Goal: Task Accomplishment & Management: Manage account settings

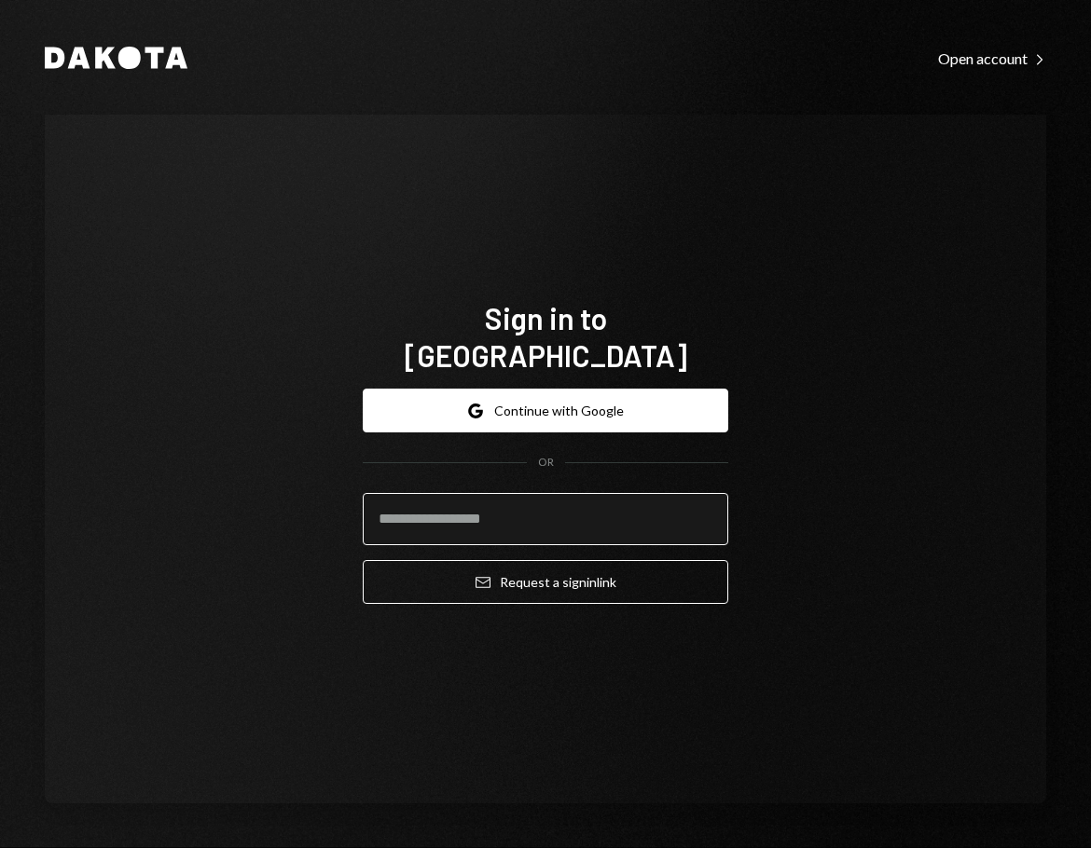
click at [571, 507] on input "email" at bounding box center [545, 519] width 365 height 52
click at [858, 361] on div "Sign in to Dakota Google Continue with Google OR Email Request a sign in link" at bounding box center [545, 459] width 1001 height 689
click at [548, 509] on input "email" at bounding box center [545, 519] width 365 height 52
click at [855, 397] on div "Sign in to Dakota Google Continue with Google OR Email Request a sign in link" at bounding box center [545, 459] width 1001 height 689
click at [529, 507] on input "email" at bounding box center [545, 519] width 365 height 52
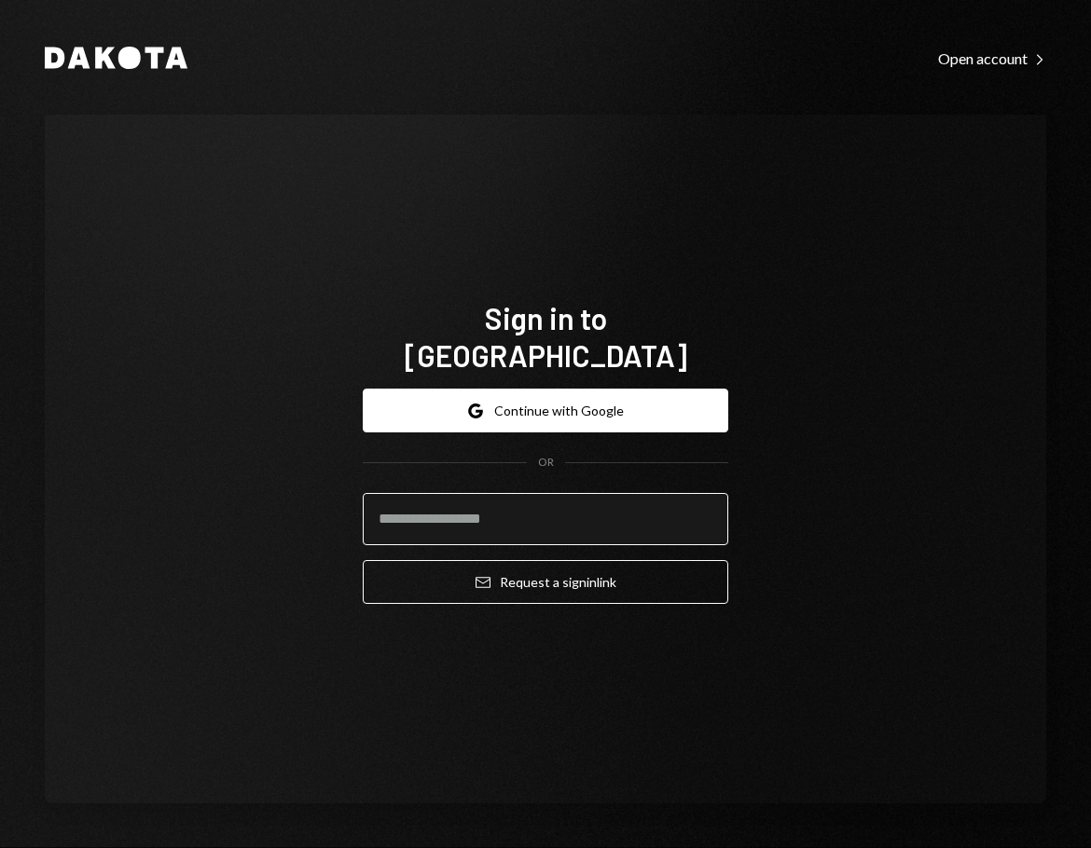
paste input "**********"
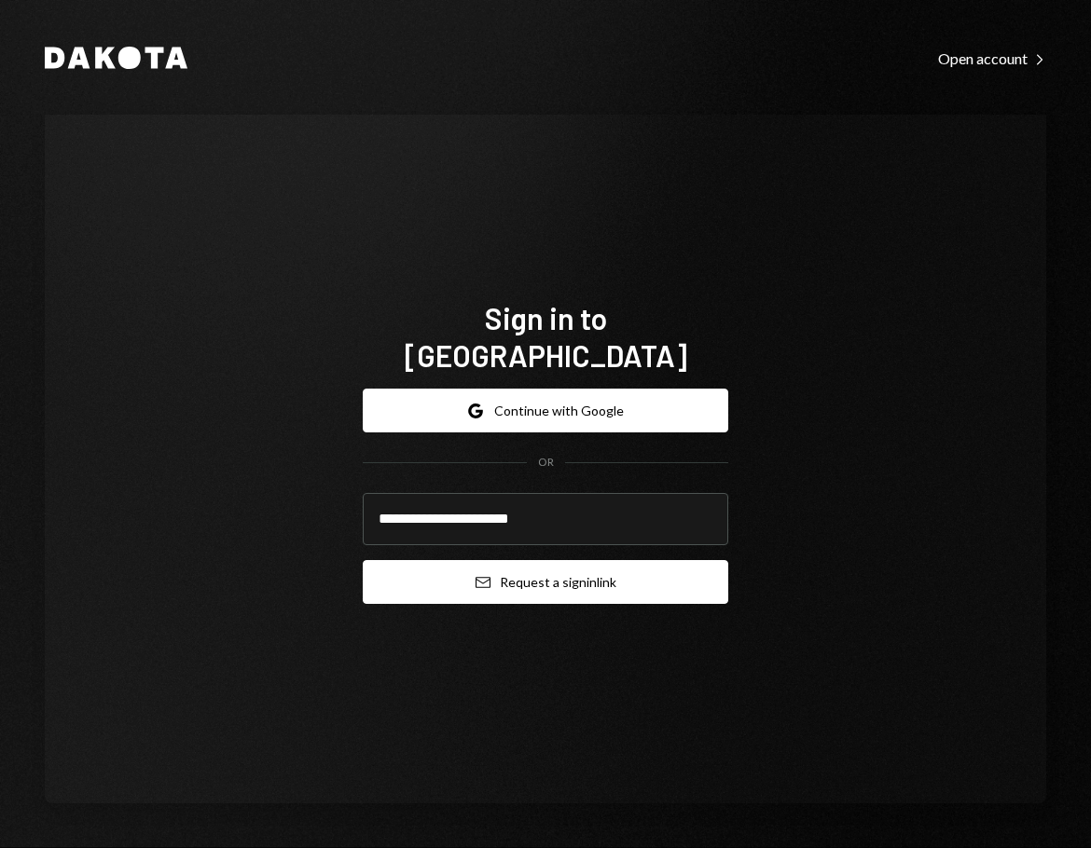
type input "**********"
click at [650, 560] on button "Email Request a sign in link" at bounding box center [545, 582] width 365 height 44
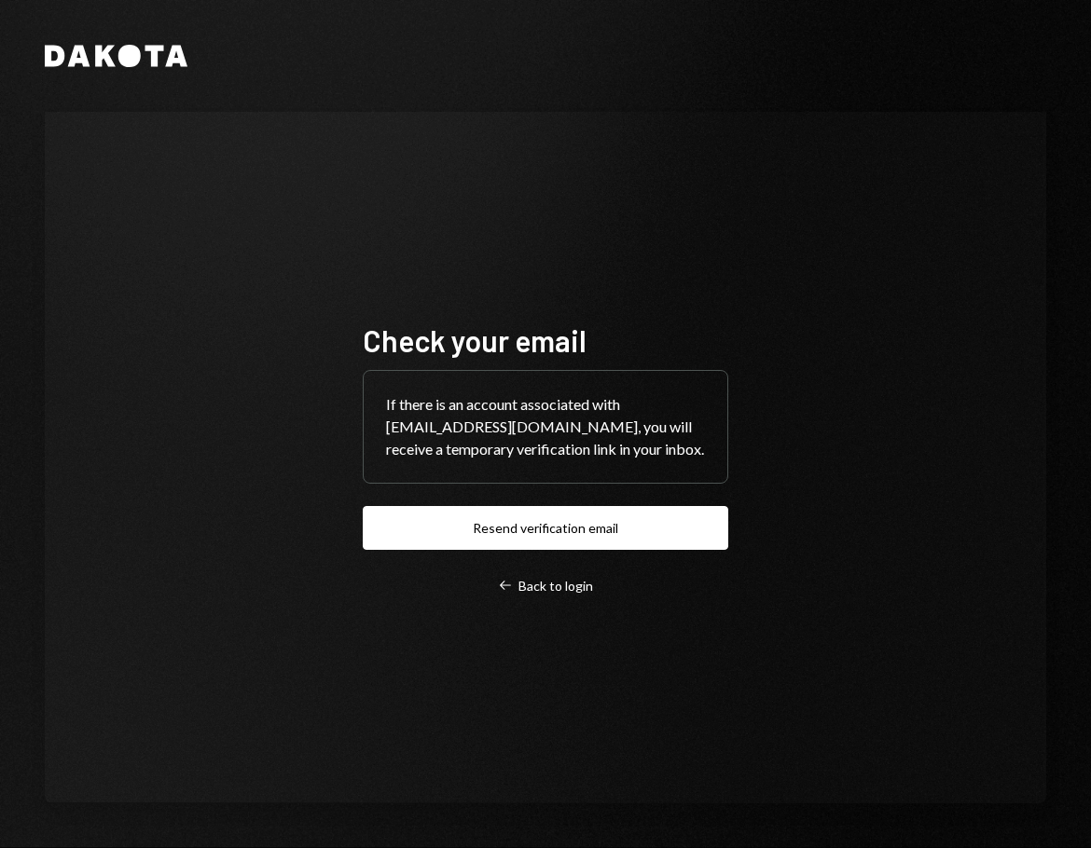
click at [932, 374] on div "Check your email If there is an account associated with moonlabs@apriocloud.com…" at bounding box center [545, 458] width 1001 height 692
click at [885, 369] on div "Check your email If there is an account associated with moonlabs@apriocloud.com…" at bounding box center [545, 458] width 1001 height 692
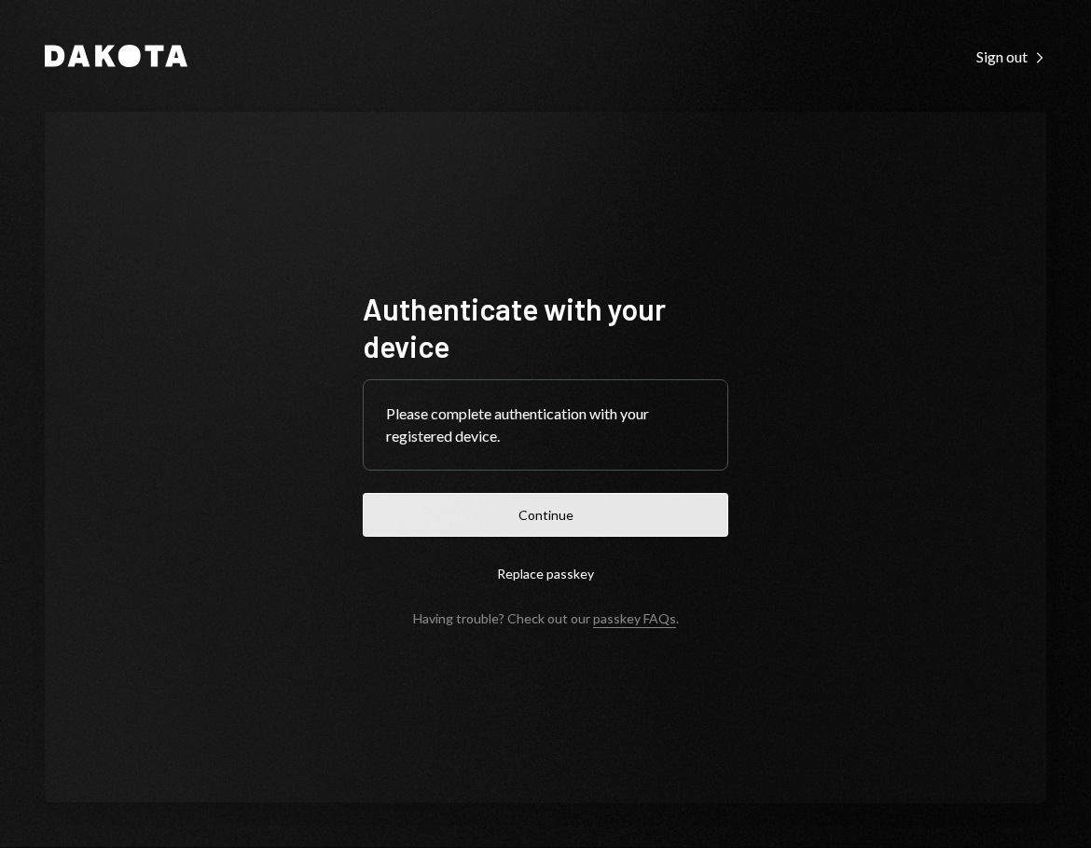
click at [554, 516] on button "Continue" at bounding box center [545, 515] width 365 height 44
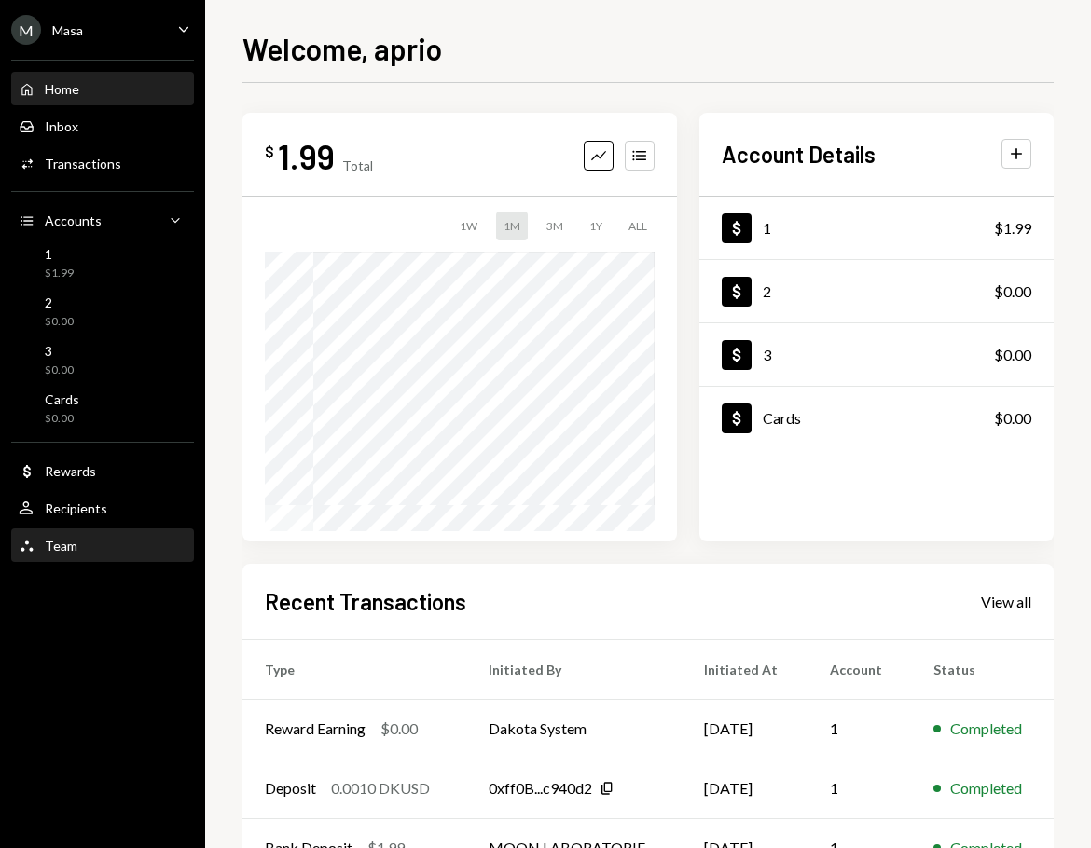
click at [63, 550] on div "Team" at bounding box center [61, 546] width 33 height 16
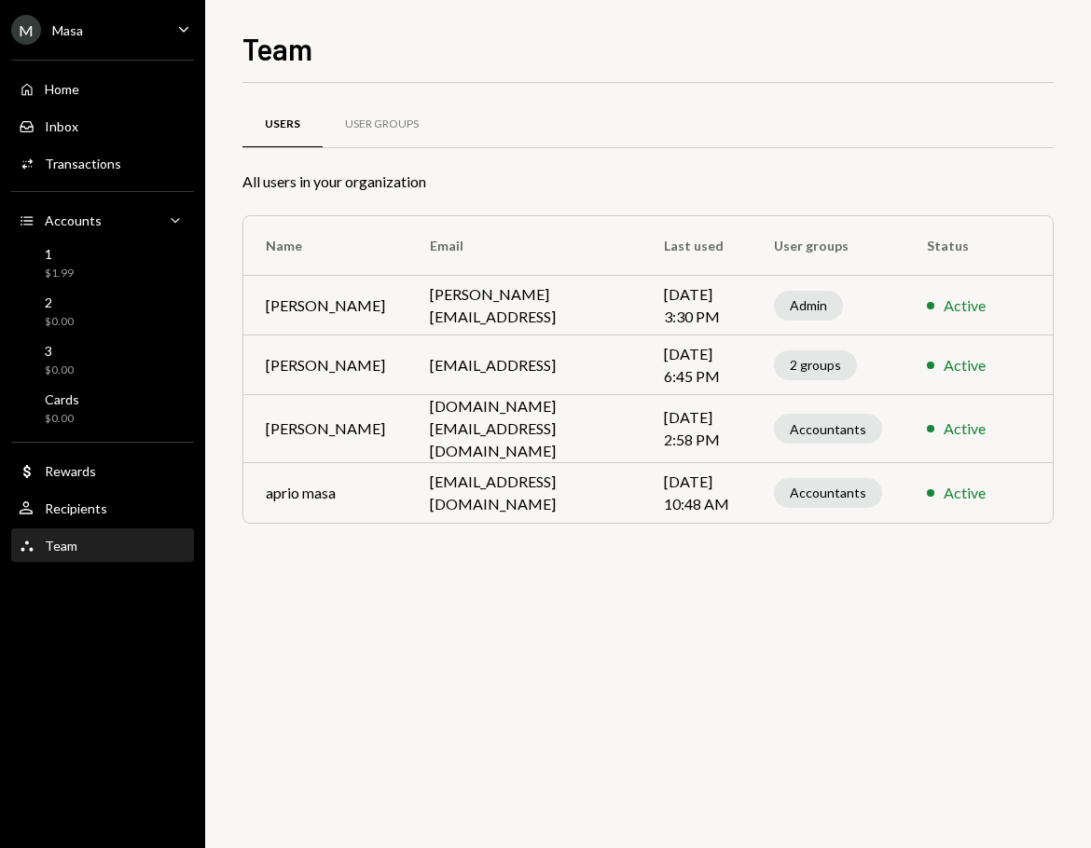
click at [924, 677] on div "Users User Groups All users in your organization Name Email Last used User grou…" at bounding box center [647, 465] width 811 height 765
click at [963, 492] on div "Active" at bounding box center [964, 493] width 42 height 22
click at [152, 33] on div "M Masa Caret Down" at bounding box center [102, 30] width 205 height 30
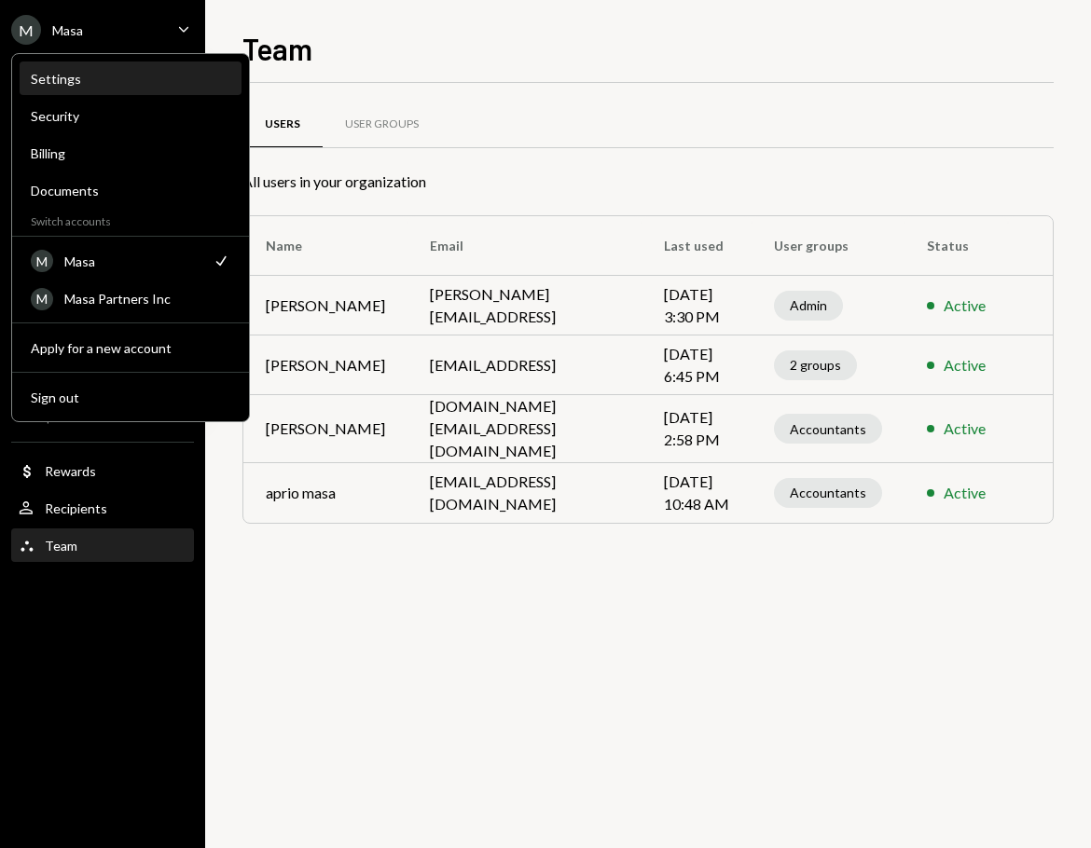
click at [62, 79] on div "Settings" at bounding box center [130, 79] width 199 height 16
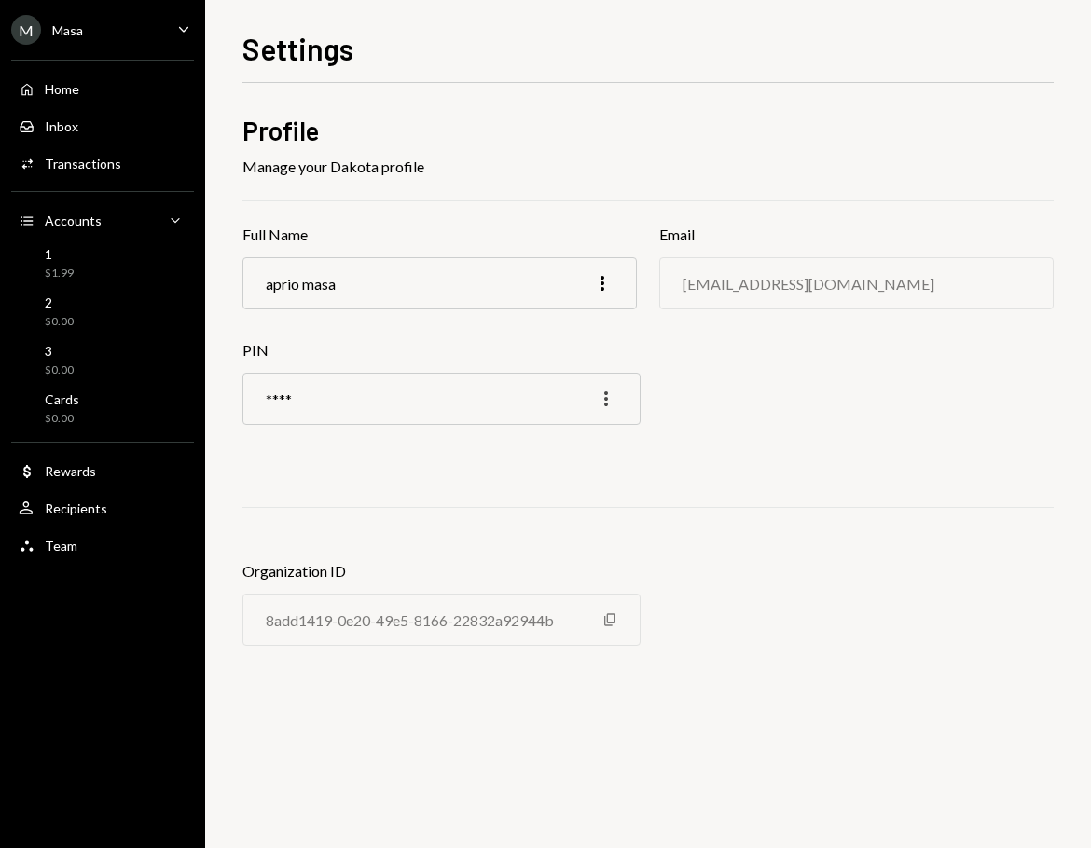
click at [605, 401] on icon "More" at bounding box center [606, 399] width 22 height 22
click at [777, 444] on div "Profile Manage your Dakota profile Full Name aprio masa More Email moonlabs@apr…" at bounding box center [647, 395] width 811 height 564
click at [773, 592] on div "Profile Manage your Dakota profile Full Name aprio masa More Email moonlabs@apr…" at bounding box center [647, 395] width 811 height 564
click at [177, 33] on icon "Caret Down" at bounding box center [183, 29] width 21 height 21
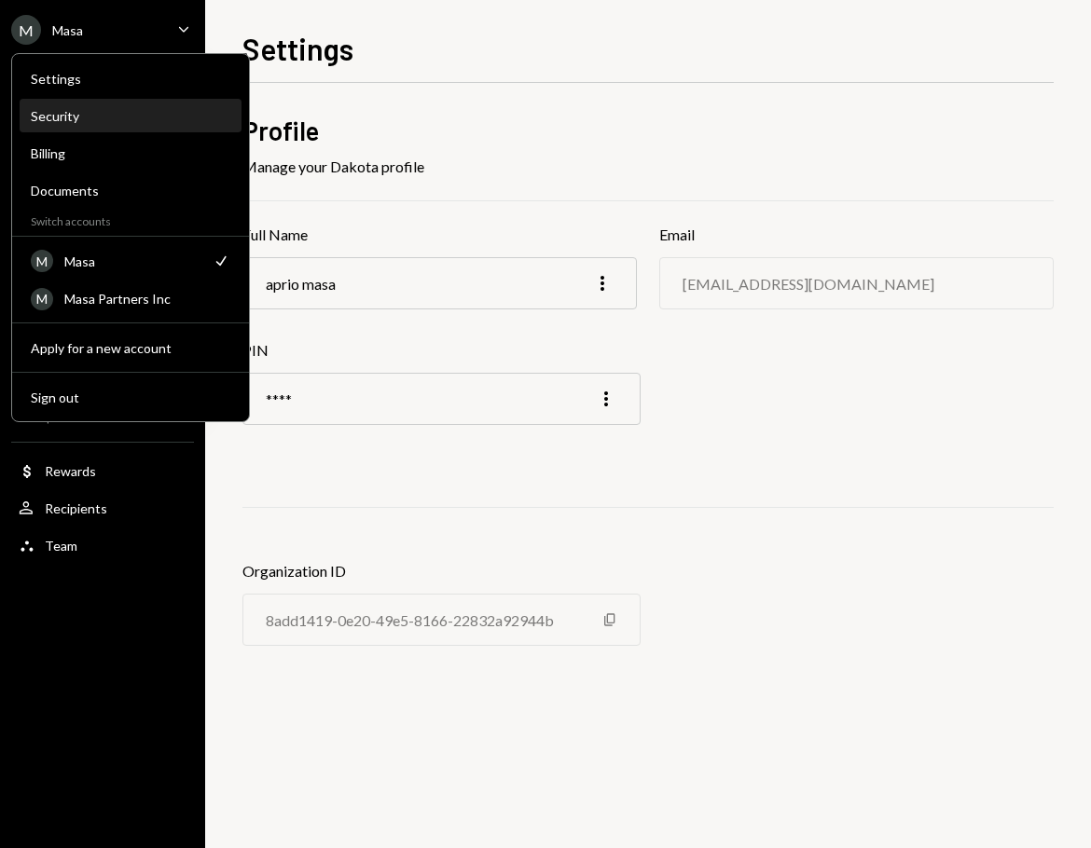
click at [86, 113] on div "Security" at bounding box center [130, 116] width 199 height 16
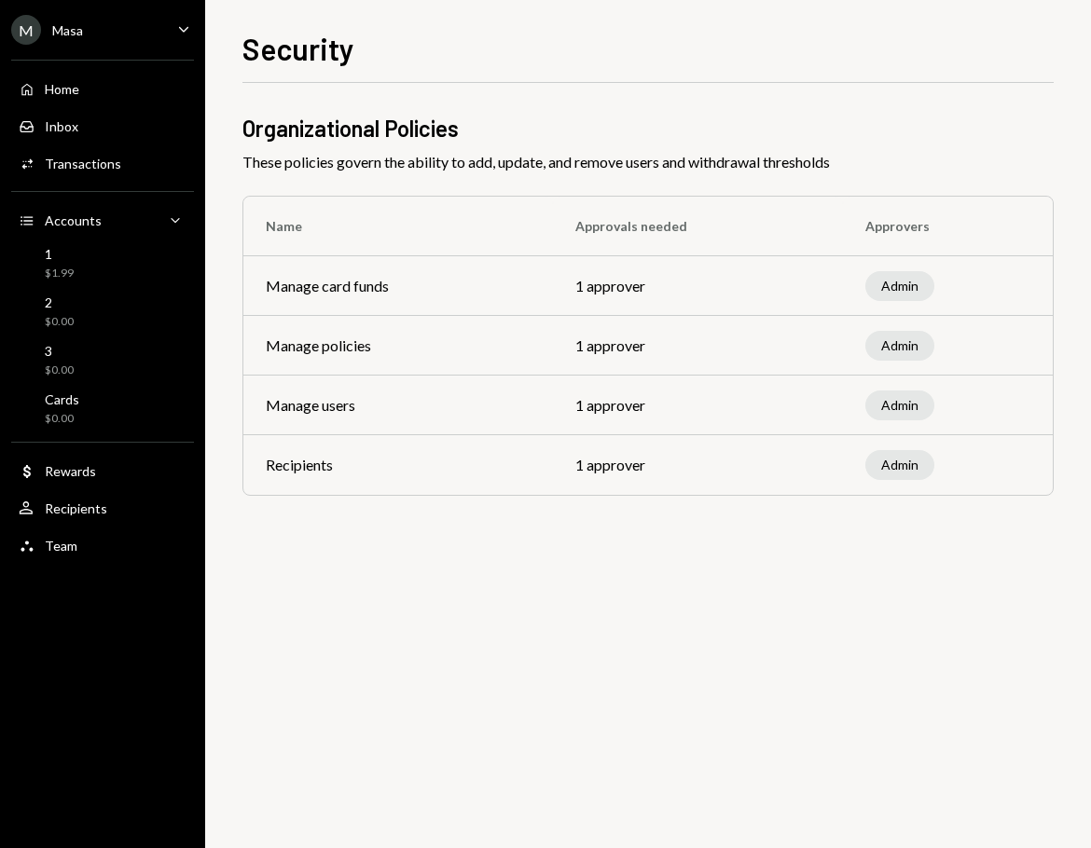
click at [103, 14] on ul "M Masa Caret Down Home Home Inbox Inbox Activities Transactions Accounts Accoun…" at bounding box center [102, 283] width 205 height 566
click at [149, 48] on div "Home Home Inbox Inbox Activities Transactions Accounts Accounts Caret Down 1 $1…" at bounding box center [102, 306] width 205 height 517
click at [173, 44] on div "M Masa Caret Down" at bounding box center [102, 30] width 205 height 30
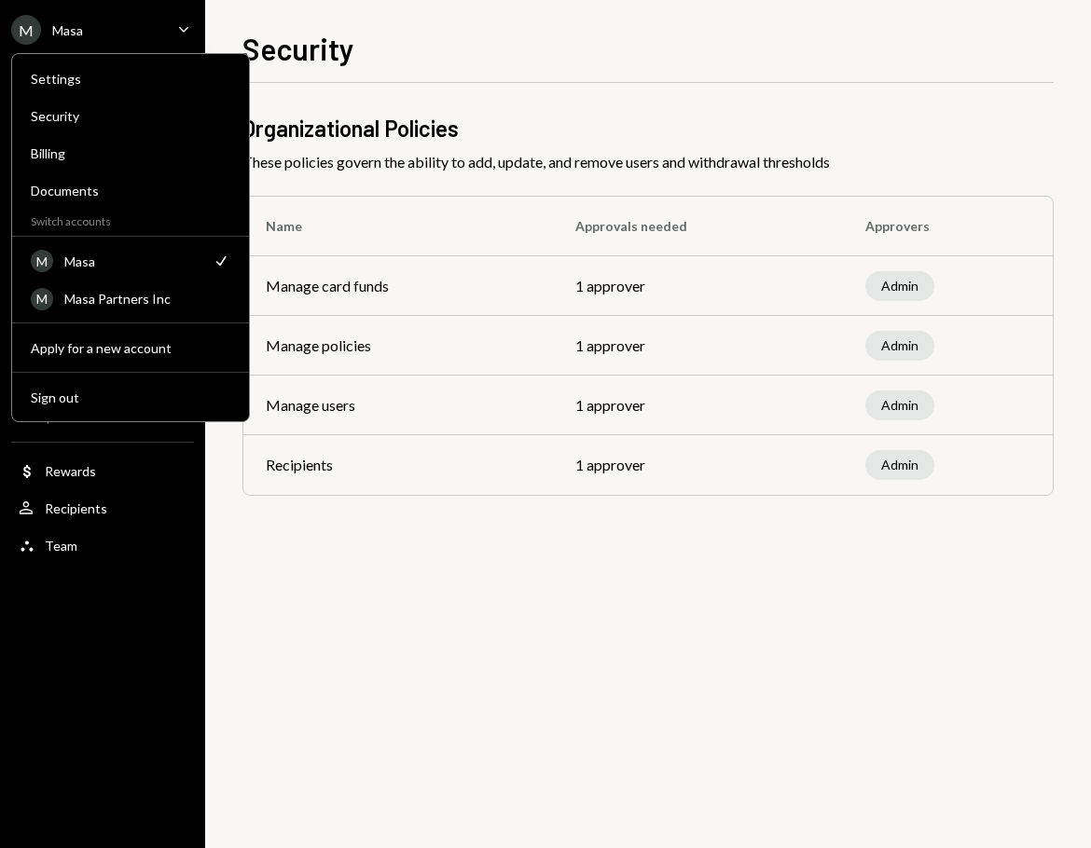
click at [690, 586] on div "Organizational Policies These policies govern the ability to add, update, and r…" at bounding box center [647, 465] width 811 height 765
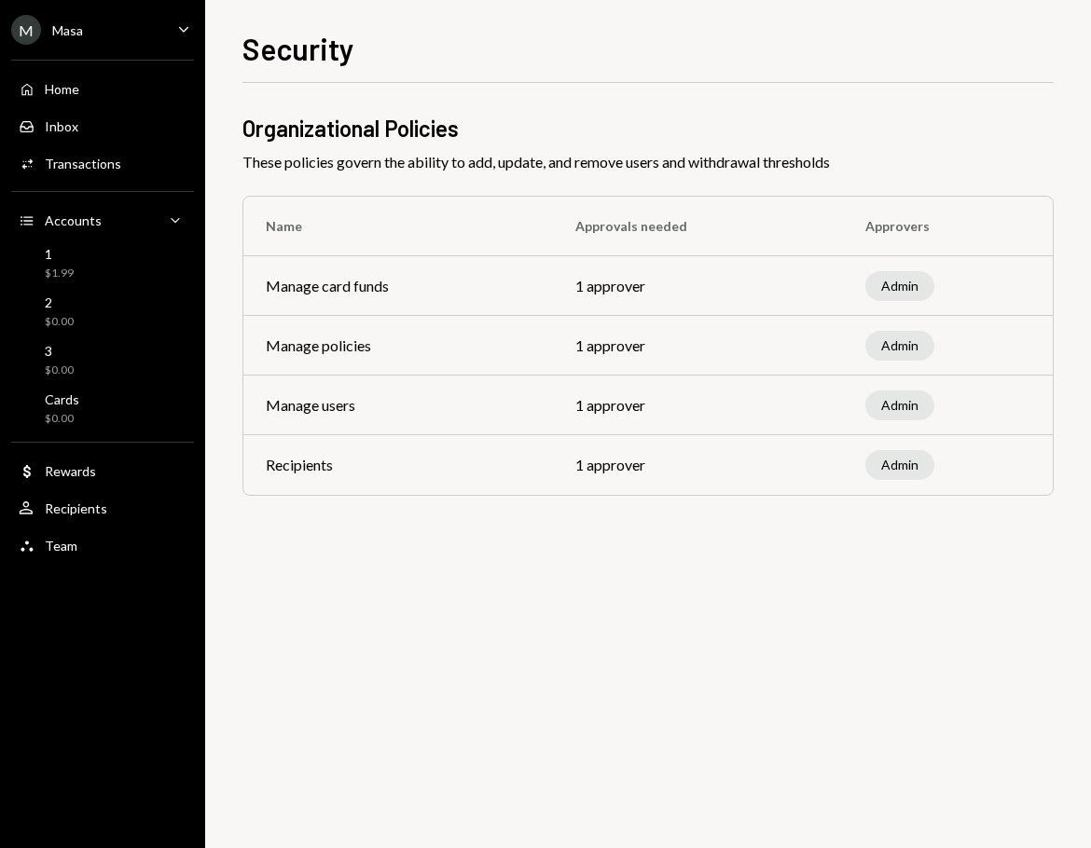
click at [557, 582] on div "Organizational Policies These policies govern the ability to add, update, and r…" at bounding box center [647, 465] width 811 height 765
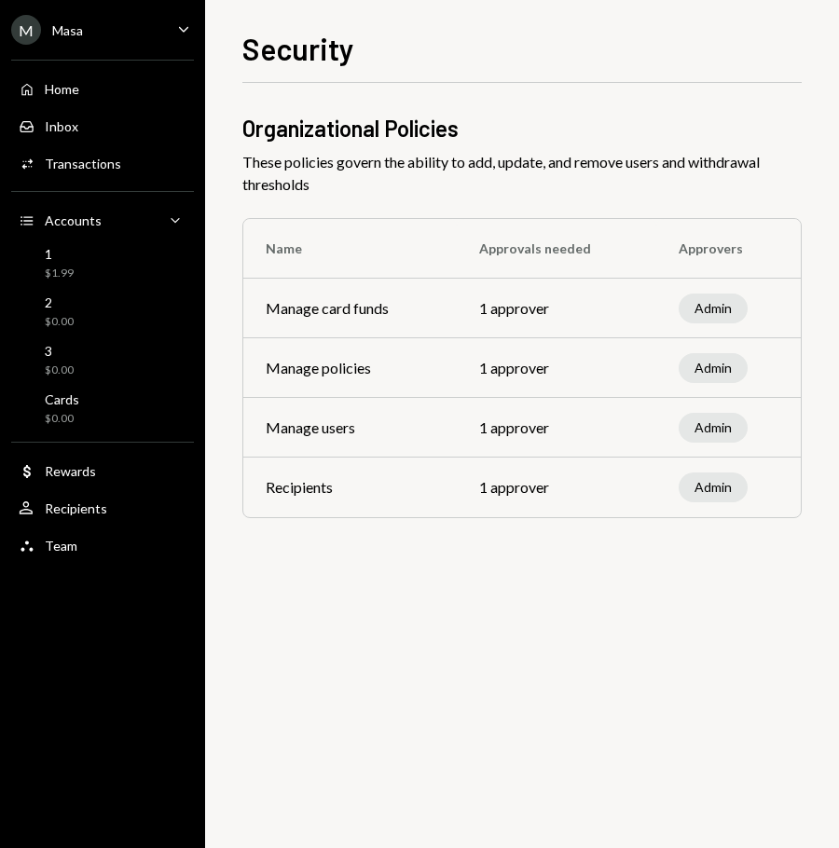
click at [568, 656] on div "Organizational Policies These policies govern the ability to add, update, and r…" at bounding box center [521, 465] width 559 height 765
